Goal: Information Seeking & Learning: Find specific fact

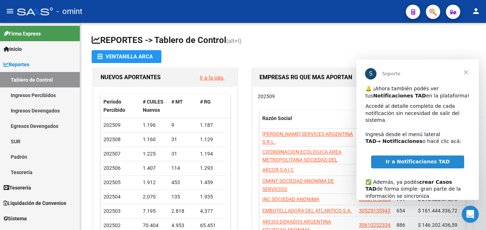
click at [434, 9] on icon "button" at bounding box center [432, 12] width 7 height 8
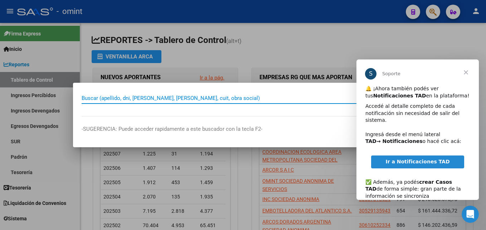
click at [466, 71] on span "Cerrar" at bounding box center [466, 72] width 26 height 26
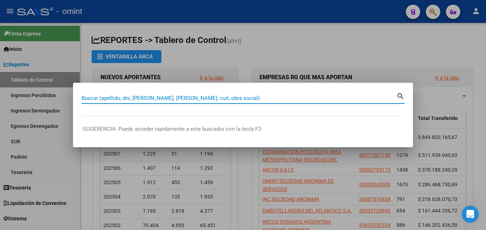
click at [119, 98] on input "Buscar (apellido, dni, [PERSON_NAME], [PERSON_NAME], cuit, obra social)" at bounding box center [239, 98] width 315 height 6
paste input "23-29271056-9"
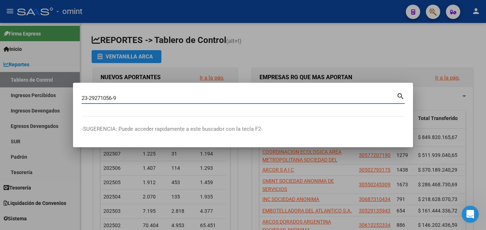
click at [403, 96] on mat-icon "search" at bounding box center [400, 95] width 8 height 9
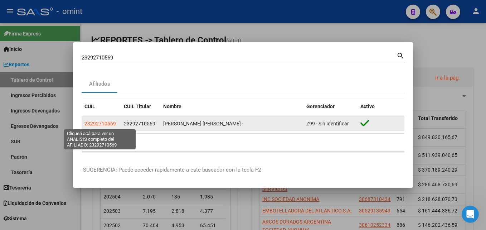
click at [105, 122] on span "23292710569" at bounding box center [99, 124] width 31 height 6
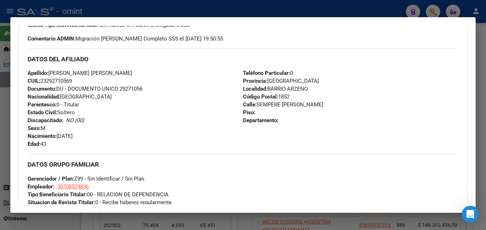
scroll to position [384, 0]
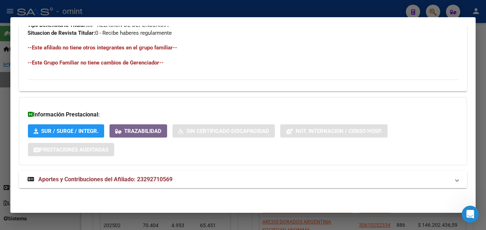
click at [185, 179] on mat-panel-title "Aportes y Contribuciones del Afiliado: 23292710569" at bounding box center [239, 179] width 422 height 9
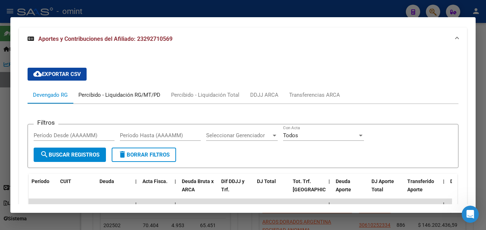
click at [141, 89] on div "Percibido - Liquidación RG/MT/PD" at bounding box center [119, 94] width 93 height 17
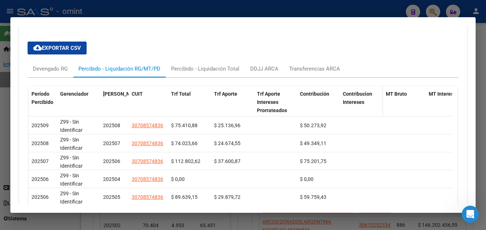
scroll to position [563, 0]
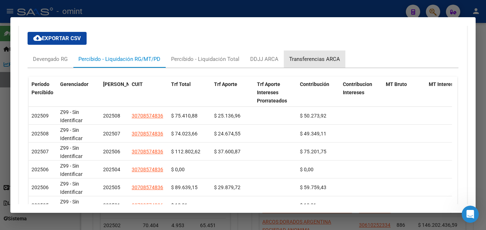
click at [314, 54] on div "Transferencias ARCA" at bounding box center [315, 58] width 62 height 17
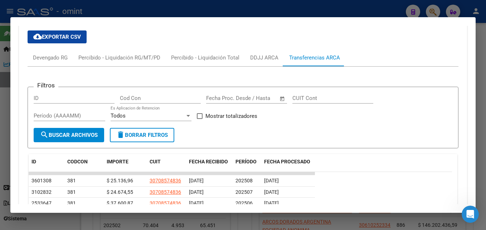
scroll to position [527, 0]
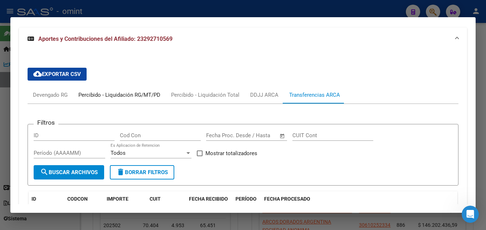
click at [129, 92] on div "Percibido - Liquidación RG/MT/PD" at bounding box center [119, 95] width 82 height 8
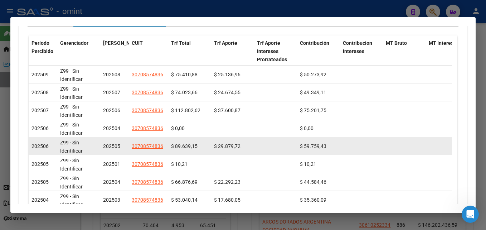
scroll to position [598, 0]
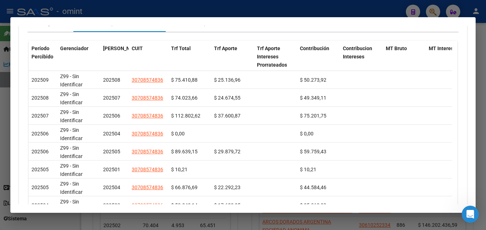
click at [395, 9] on div at bounding box center [243, 115] width 486 height 230
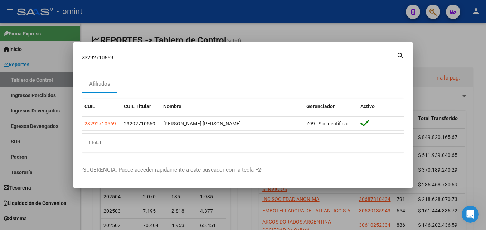
click at [200, 57] on input "23292710569" at bounding box center [239, 57] width 315 height 6
paste input "7-30392105-8"
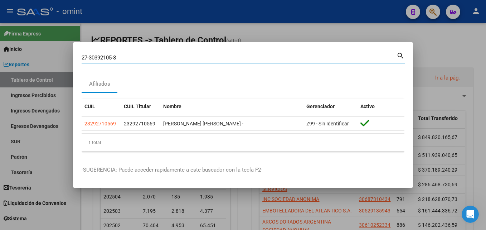
click at [398, 57] on mat-icon "search" at bounding box center [400, 55] width 8 height 9
type input "27303921058"
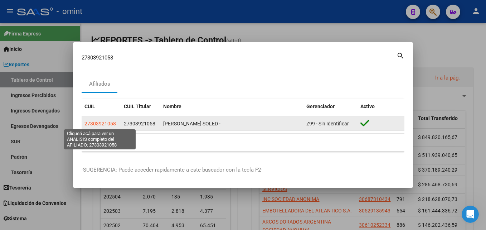
click at [106, 123] on span "27303921058" at bounding box center [99, 124] width 31 height 6
type textarea "27303921058"
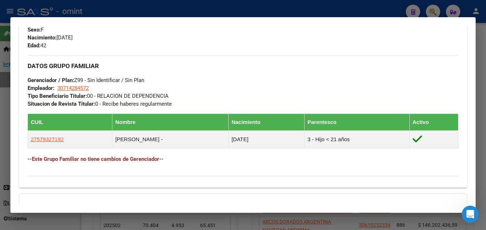
scroll to position [409, 0]
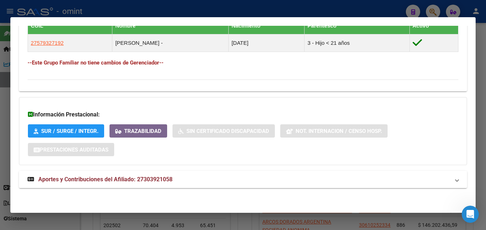
click at [103, 176] on span "Aportes y Contribuciones del Afiliado: 27303921058" at bounding box center [105, 179] width 134 height 7
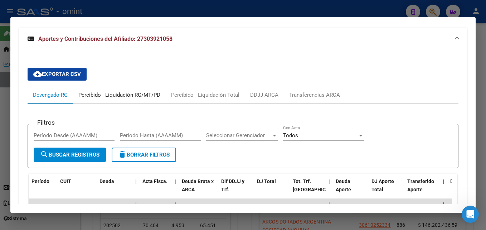
click at [108, 93] on div "Percibido - Liquidación RG/MT/PD" at bounding box center [119, 95] width 82 height 8
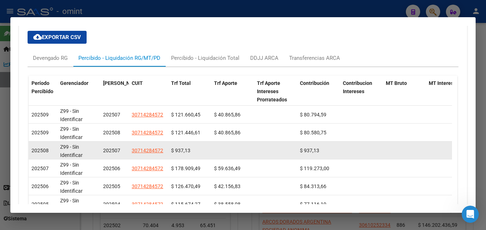
scroll to position [588, 0]
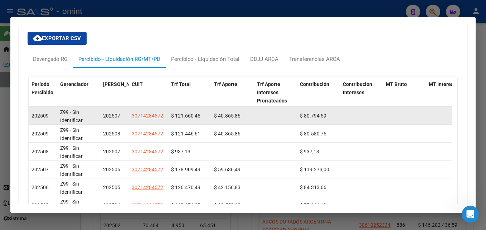
drag, startPoint x: 176, startPoint y: 114, endPoint x: 200, endPoint y: 114, distance: 24.0
click at [200, 114] on span "$ 121.660,45" at bounding box center [185, 116] width 29 height 6
drag, startPoint x: 200, startPoint y: 114, endPoint x: 191, endPoint y: 113, distance: 9.0
copy span "121.660,45"
